Goal: Task Accomplishment & Management: Use online tool/utility

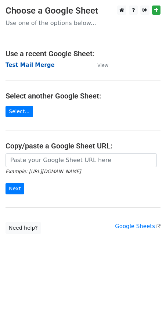
click at [32, 64] on strong "Test Mail Merge" at bounding box center [30, 65] width 49 height 7
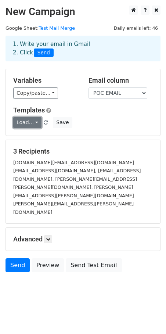
click at [34, 124] on link "Load..." at bounding box center [27, 122] width 28 height 11
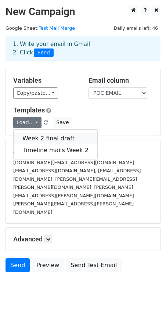
click at [38, 140] on link "Week 2 final draft" at bounding box center [56, 139] width 84 height 12
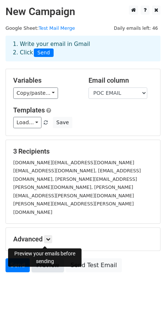
click at [44, 258] on link "Preview" at bounding box center [48, 265] width 32 height 14
click at [47, 258] on link "Preview" at bounding box center [48, 265] width 32 height 14
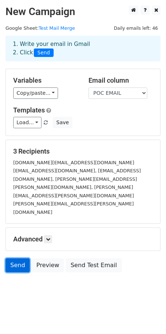
click at [14, 258] on link "Send" at bounding box center [18, 265] width 24 height 14
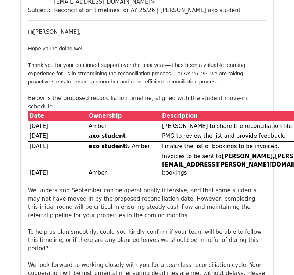
scroll to position [1115, 0]
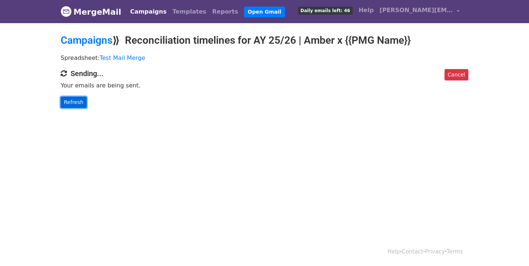
click at [76, 101] on link "Refresh" at bounding box center [74, 102] width 26 height 11
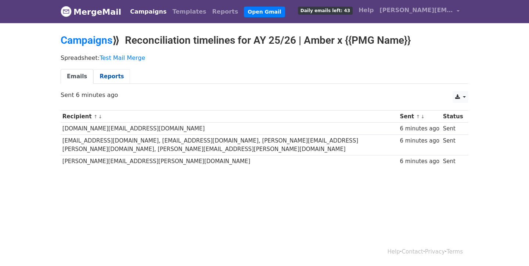
click at [102, 71] on link "Reports" at bounding box center [111, 76] width 37 height 15
